Goal: Task Accomplishment & Management: Complete application form

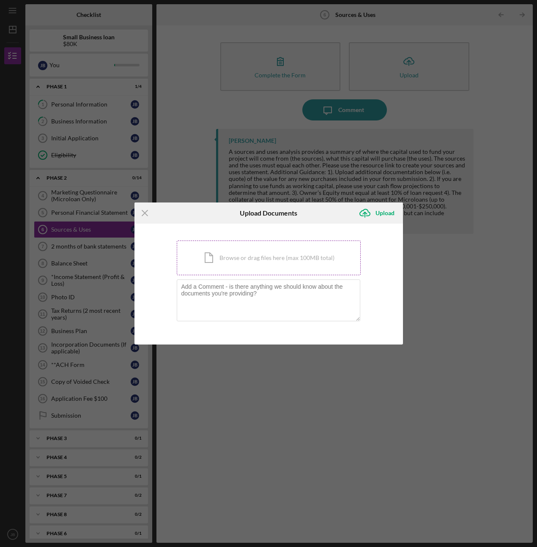
click at [224, 256] on div "Icon/Document Browse or drag files here (max 100MB total) Tap to choose files o…" at bounding box center [269, 258] width 184 height 35
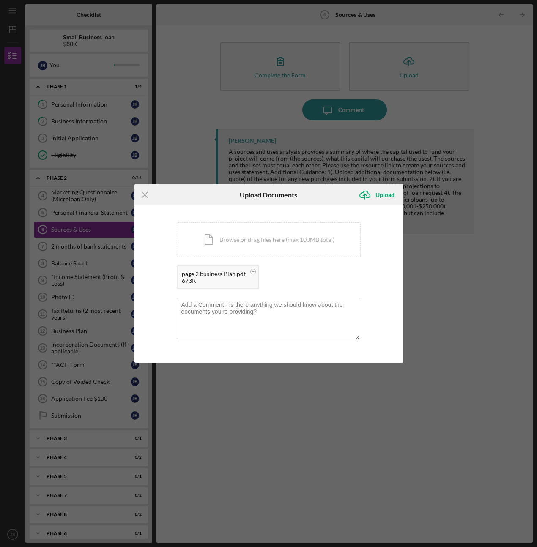
drag, startPoint x: 235, startPoint y: 280, endPoint x: 296, endPoint y: 278, distance: 61.0
click at [290, 280] on div "page 2 business Plan.pdf 673K" at bounding box center [269, 280] width 184 height 28
click at [300, 275] on div "page 2 business Plan.pdf 673K" at bounding box center [269, 280] width 184 height 28
click at [252, 273] on circle at bounding box center [252, 271] width 5 height 5
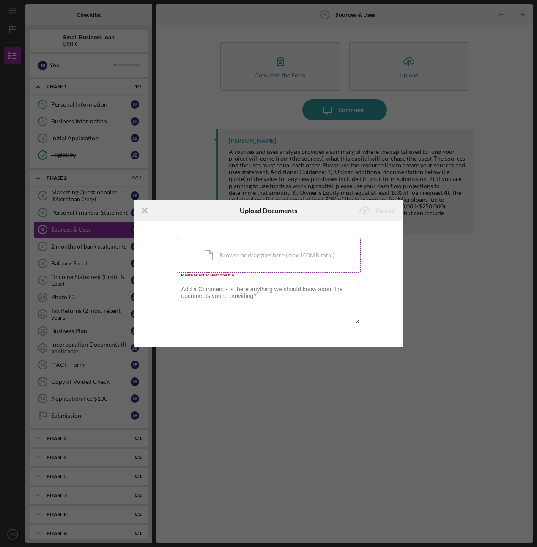
click at [253, 261] on div "Icon/Document Browse or drag files here (max 100MB total) Tap to choose files o…" at bounding box center [269, 255] width 184 height 35
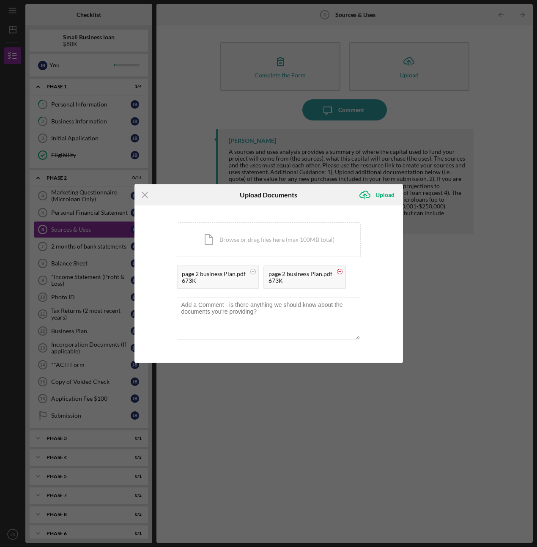
click at [256, 270] on circle at bounding box center [252, 271] width 5 height 5
click at [270, 316] on textarea at bounding box center [269, 318] width 184 height 41
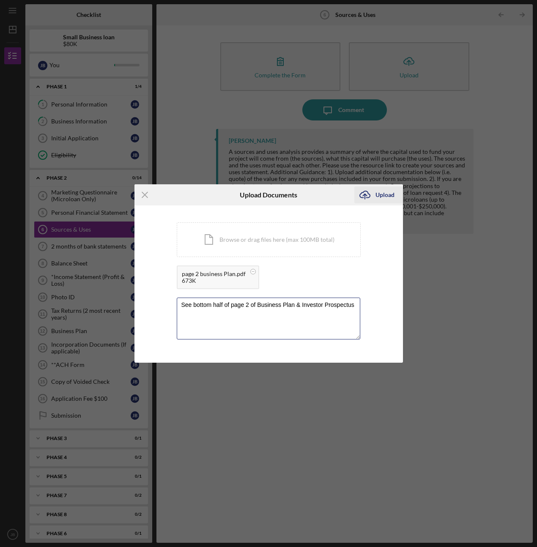
type textarea "See bottom half of page 2 of Business Plan & Investor Prospectus"
click at [382, 188] on div "Upload" at bounding box center [385, 195] width 19 height 17
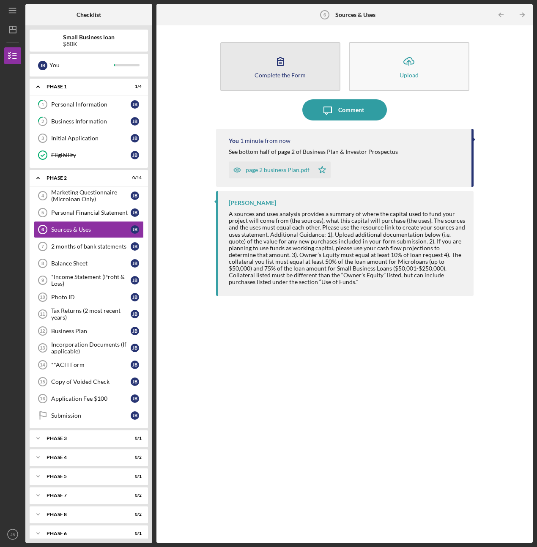
click at [273, 63] on icon "button" at bounding box center [280, 61] width 21 height 21
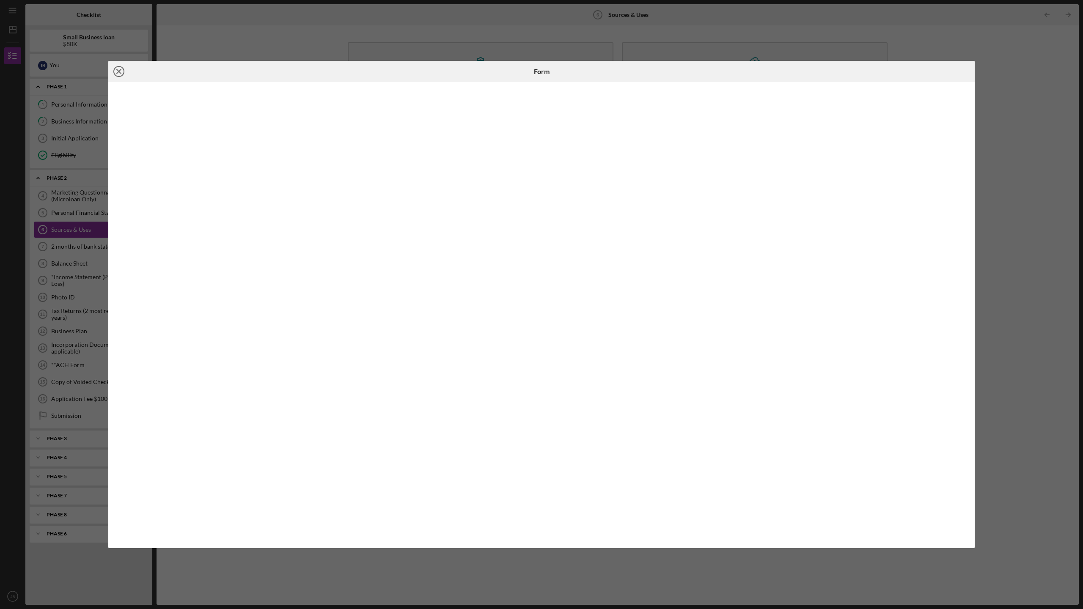
click at [118, 70] on line at bounding box center [119, 71] width 4 height 4
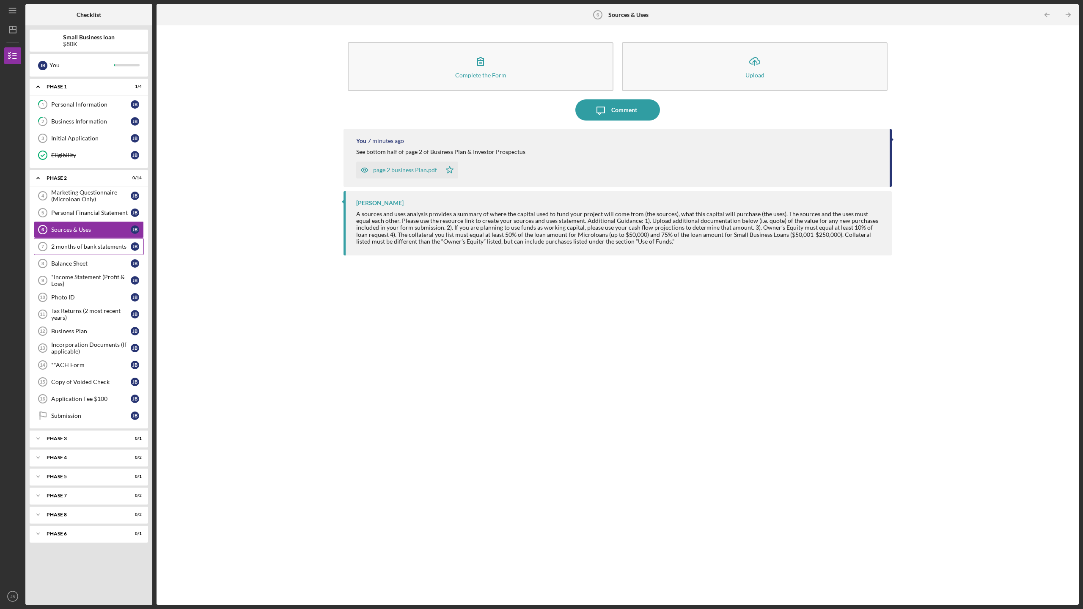
click at [90, 245] on div "2 months of bank statements" at bounding box center [91, 246] width 80 height 7
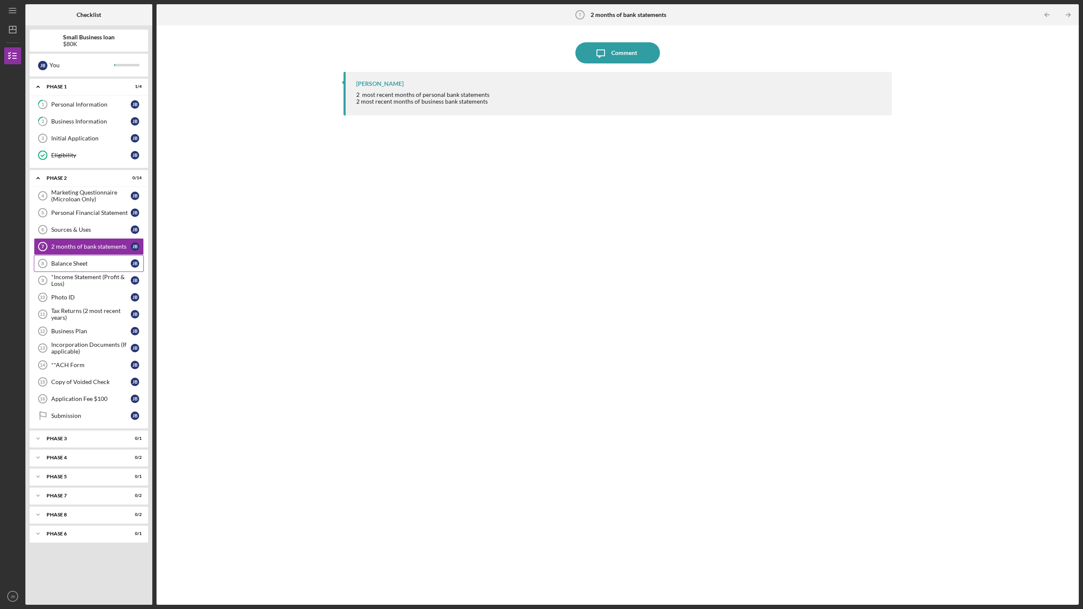
click at [87, 261] on div "Balance Sheet" at bounding box center [91, 263] width 80 height 7
